Goal: Transaction & Acquisition: Purchase product/service

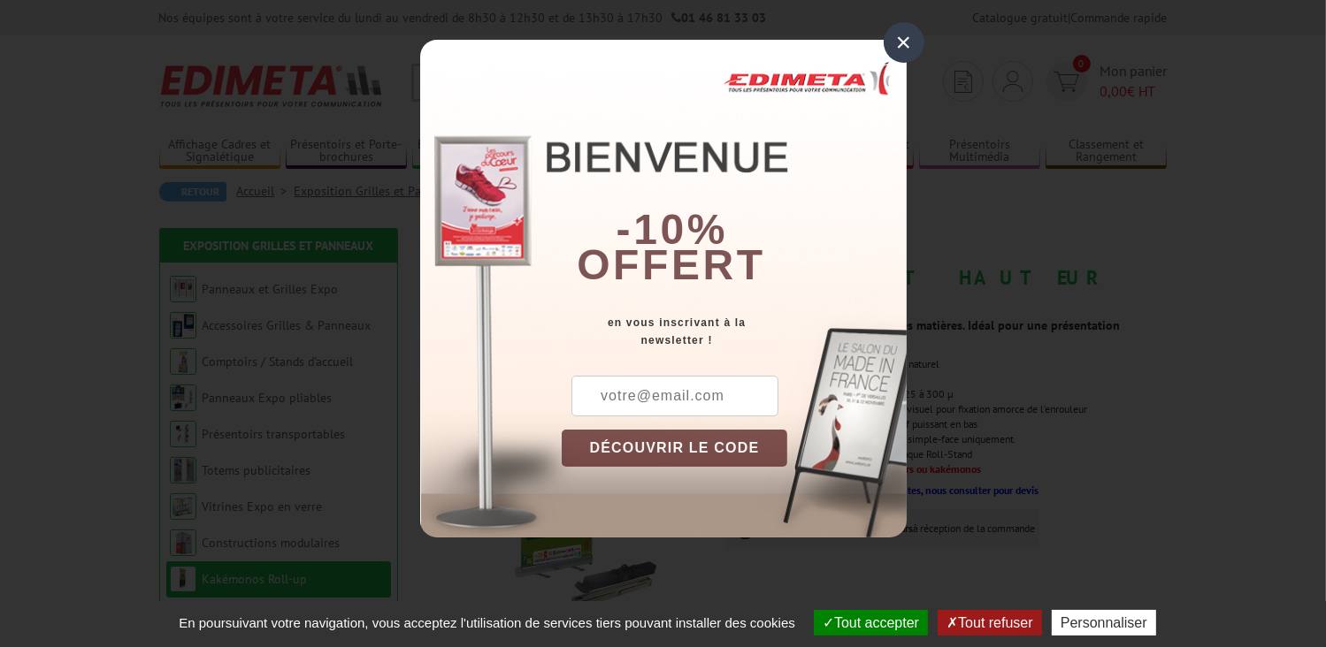
click at [729, 396] on input "text" at bounding box center [674, 396] width 207 height 41
type input "anthurium.eas@gmail.com"
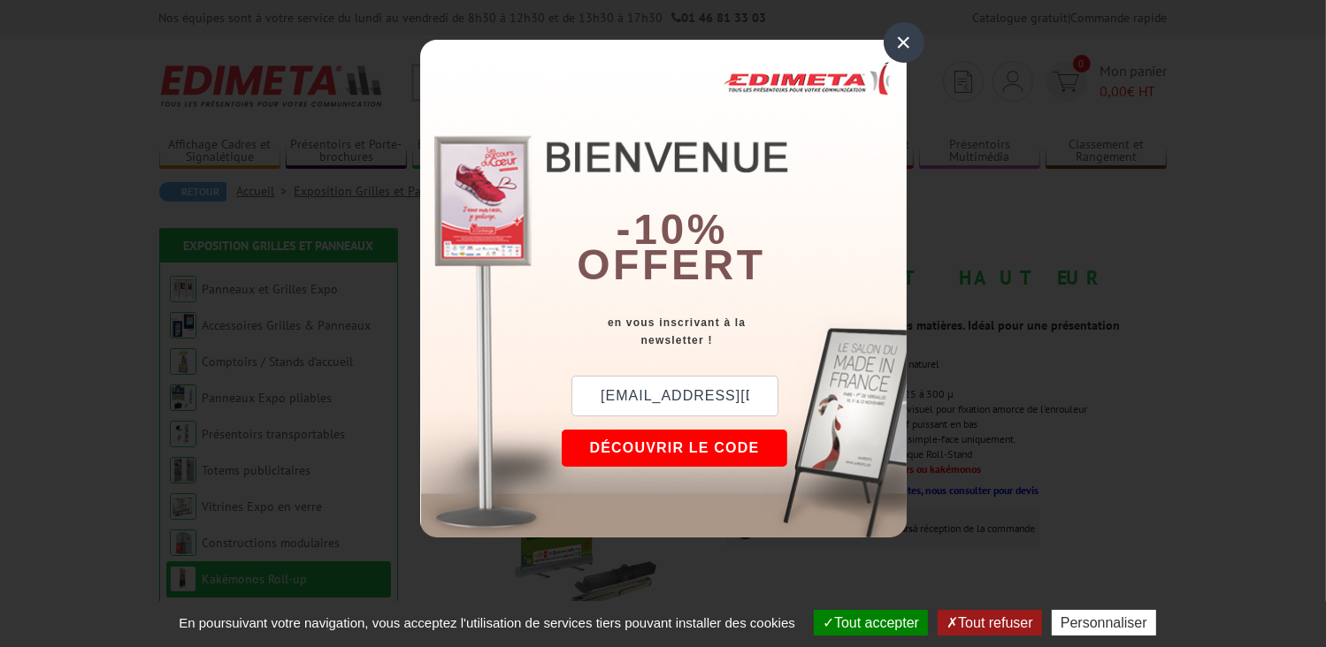
click at [761, 434] on button "DÉCOUVRIR LE CODE" at bounding box center [675, 448] width 226 height 37
click at [696, 463] on button "Copier le code" at bounding box center [658, 448] width 193 height 37
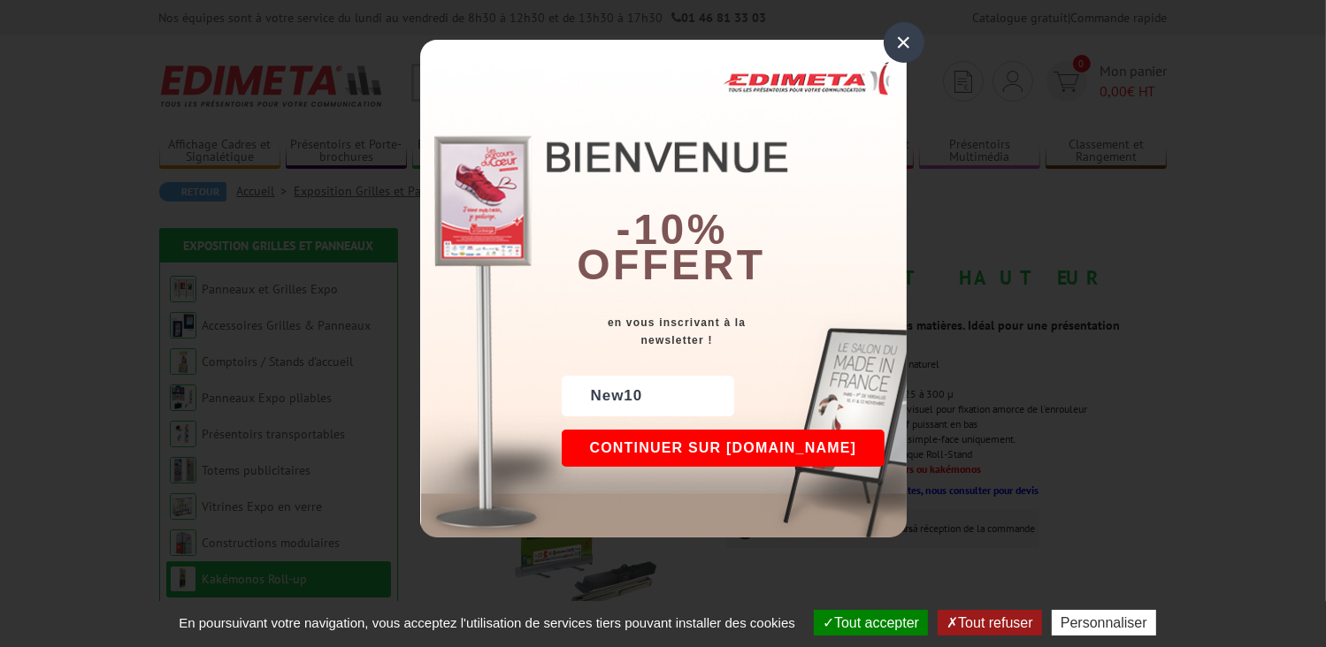
click at [709, 453] on button "Continuer sur edimeta.fr" at bounding box center [724, 448] width 324 height 37
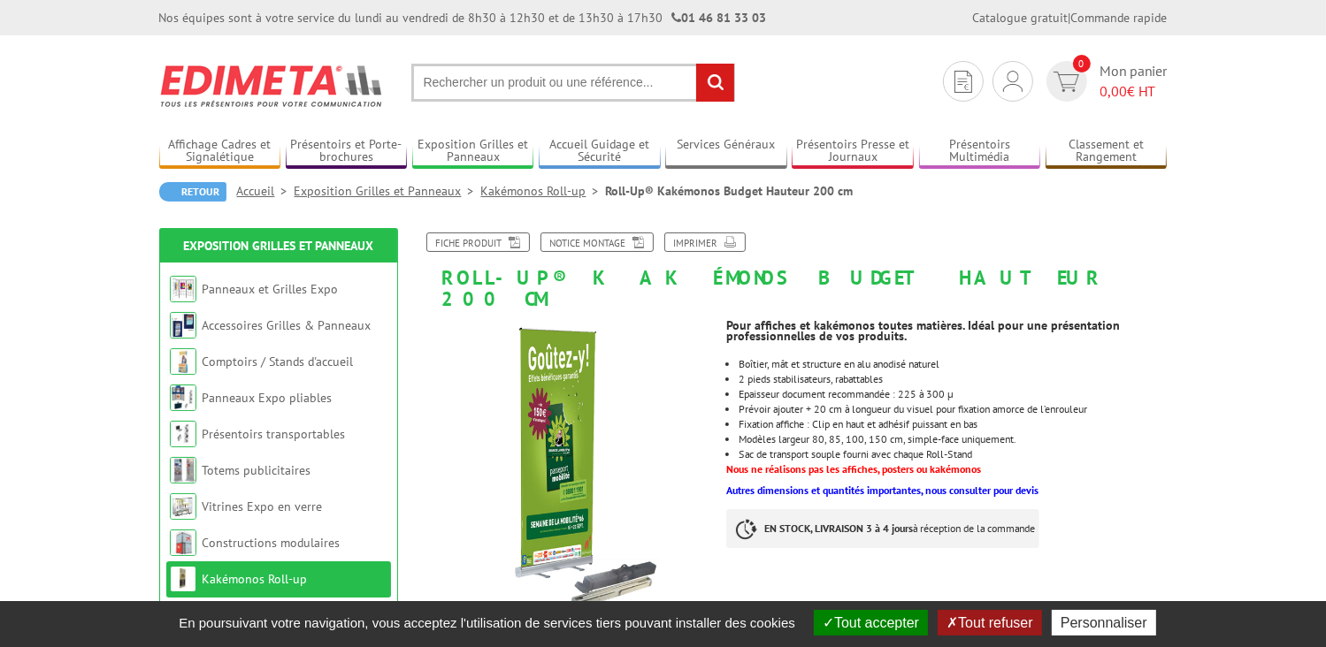
click at [848, 620] on button "Tout accepter" at bounding box center [871, 623] width 114 height 26
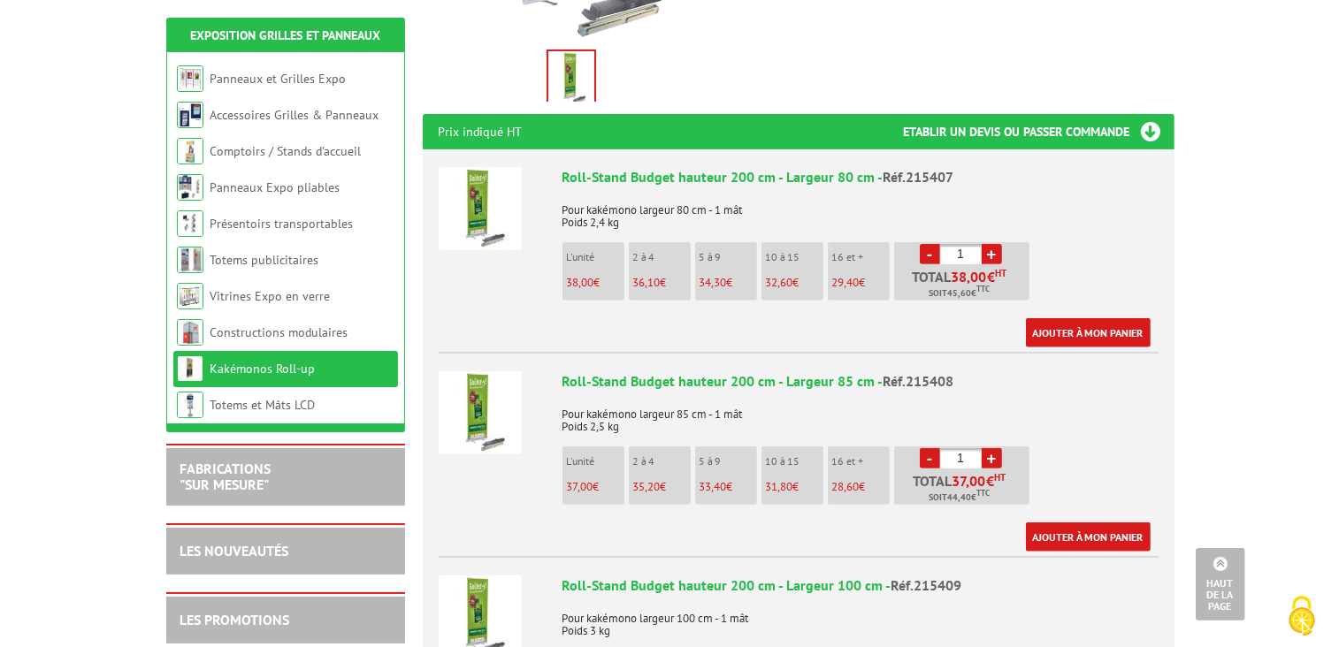
scroll to position [576, 0]
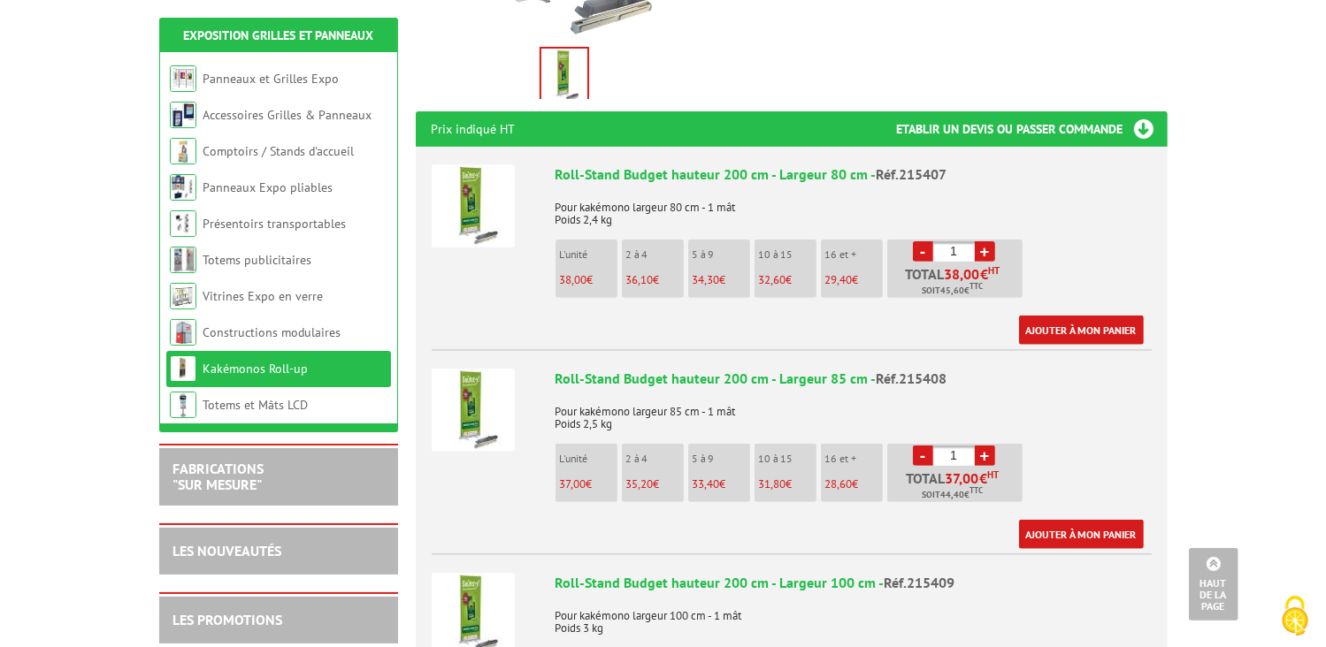
click at [498, 183] on img at bounding box center [473, 205] width 83 height 83
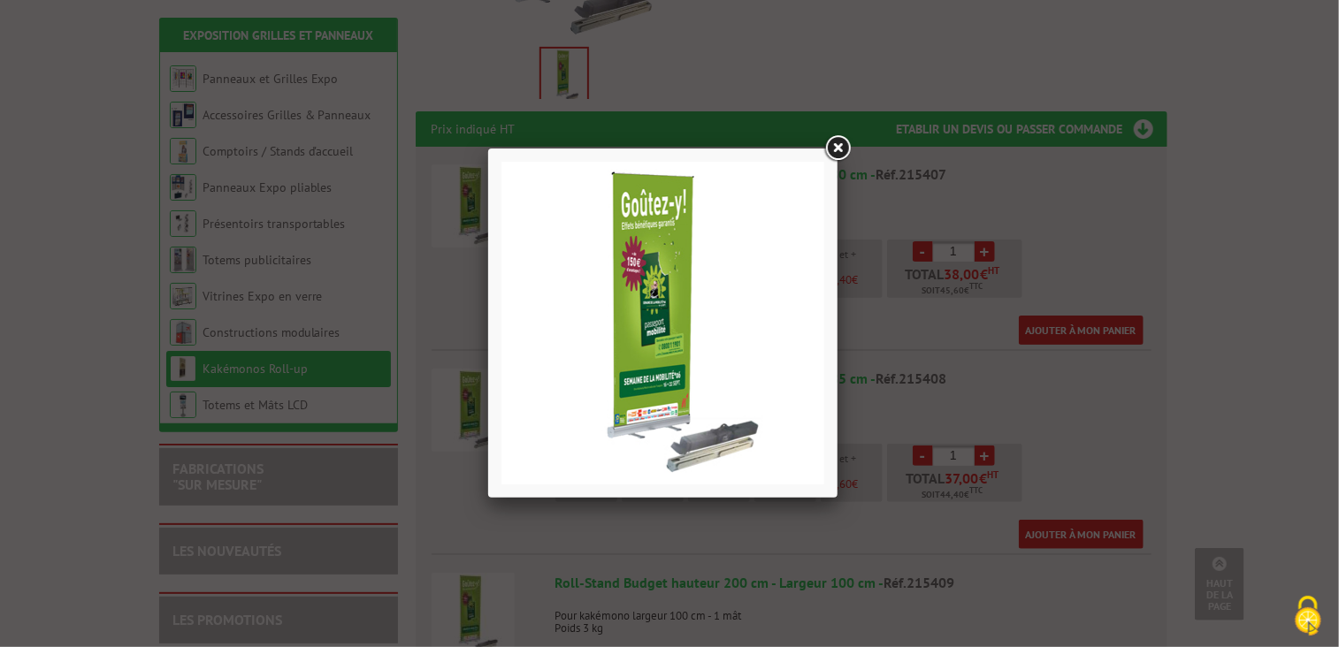
click at [831, 148] on link at bounding box center [838, 149] width 32 height 32
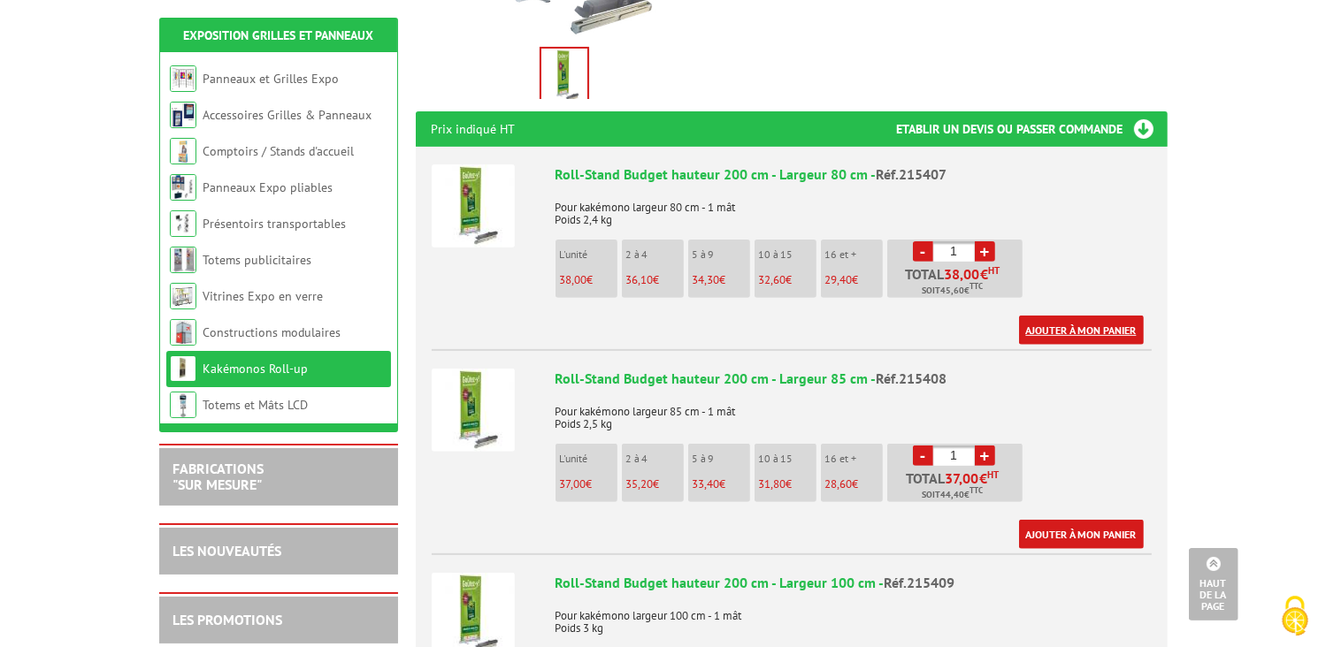
click at [1074, 316] on link "Ajouter à mon panier" at bounding box center [1081, 330] width 125 height 29
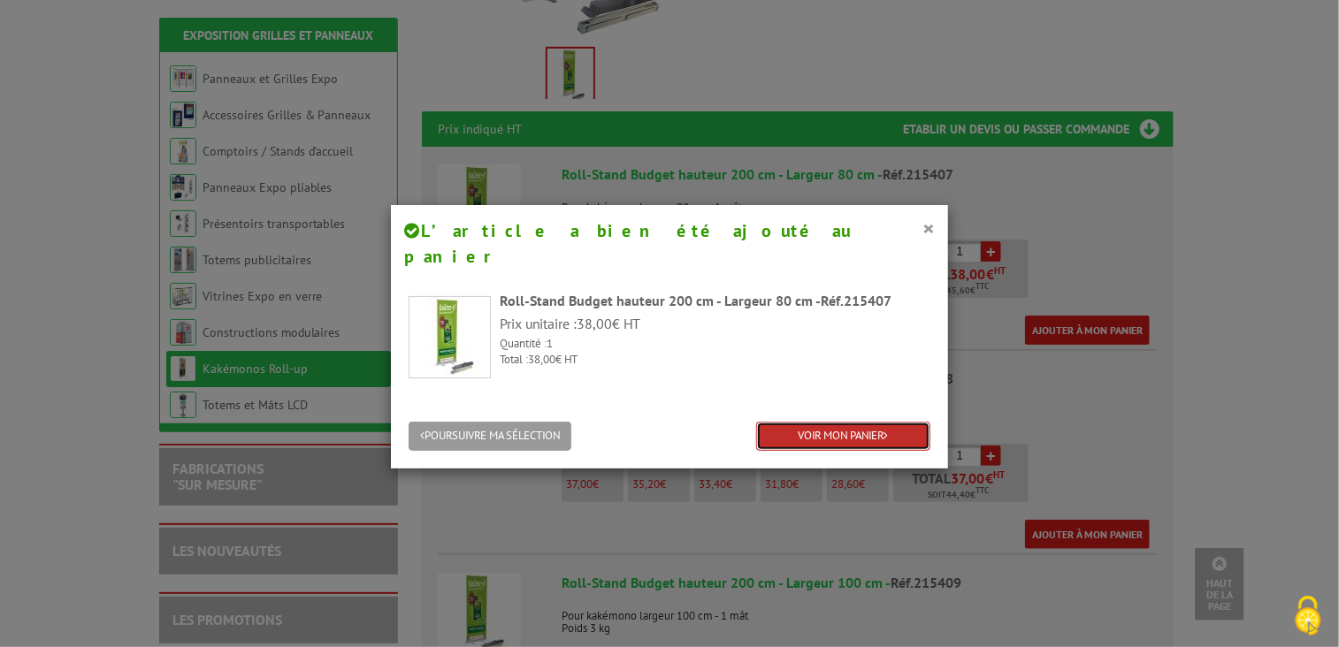
click at [831, 422] on link "VOIR MON PANIER" at bounding box center [843, 436] width 174 height 29
